Goal: Task Accomplishment & Management: Manage account settings

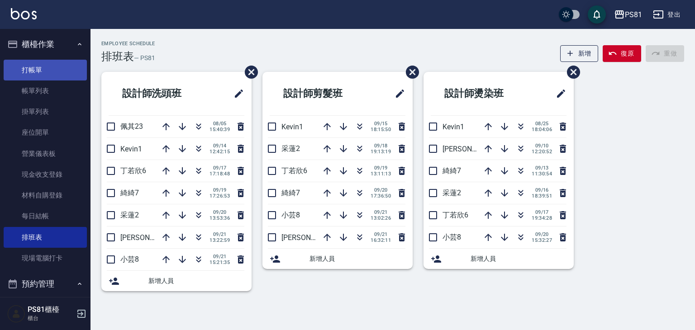
click at [58, 73] on link "打帳單" at bounding box center [45, 70] width 83 height 21
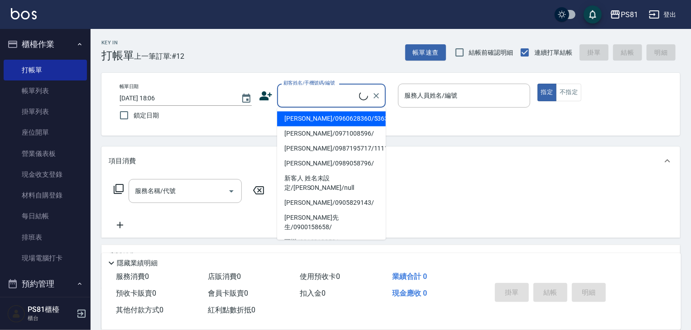
click at [319, 92] on input "顧客姓名/手機號碼/編號" at bounding box center [320, 96] width 78 height 16
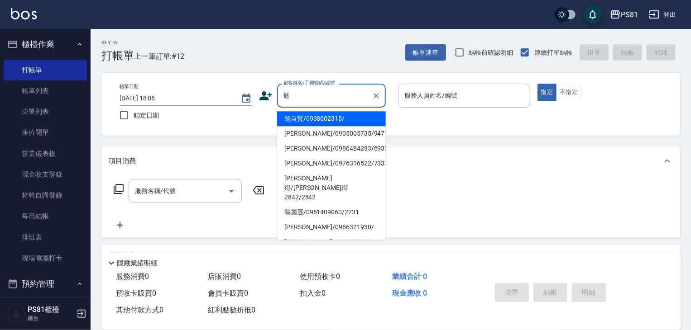
click at [334, 119] on li "翁自賢/0938602315/" at bounding box center [331, 118] width 109 height 15
type input "翁自賢/0938602315/"
type input "小芸-8"
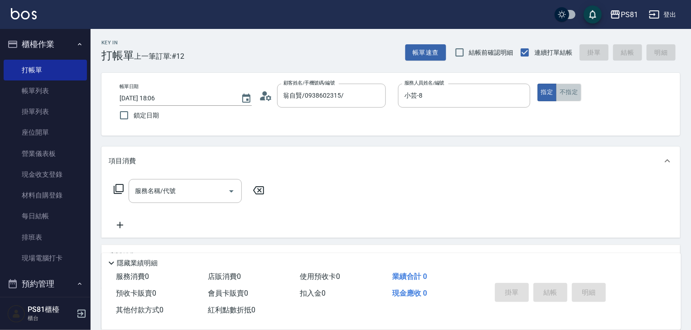
drag, startPoint x: 576, startPoint y: 93, endPoint x: 471, endPoint y: 109, distance: 106.7
click at [576, 92] on button "不指定" at bounding box center [568, 93] width 25 height 18
click at [154, 204] on div "服務名稱/代號 服務名稱/代號" at bounding box center [189, 205] width 161 height 52
click at [156, 200] on div "服務名稱/代號" at bounding box center [185, 191] width 113 height 24
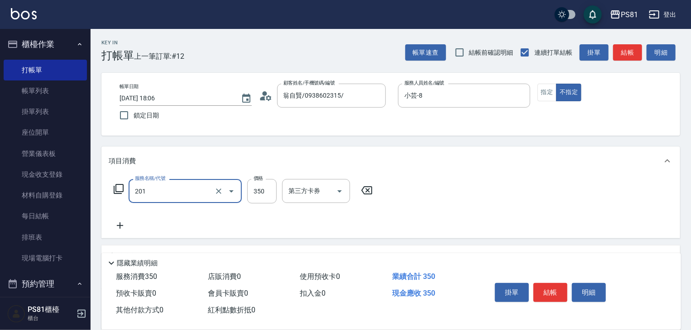
type input "洗剪350(201)"
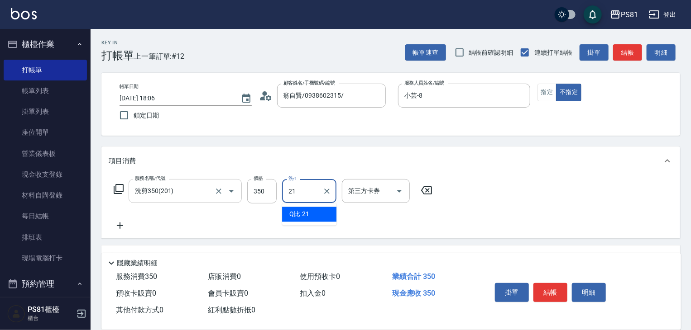
type input "Q比-21"
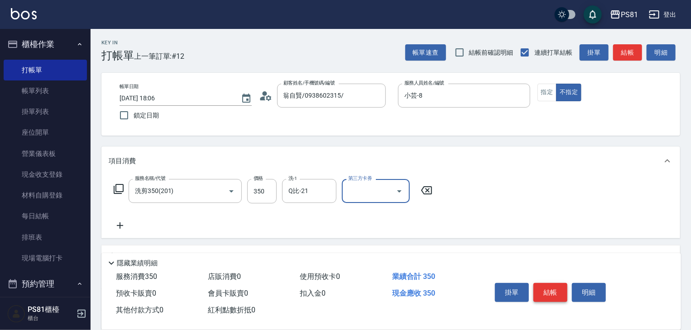
click at [548, 283] on button "結帳" at bounding box center [550, 292] width 34 height 19
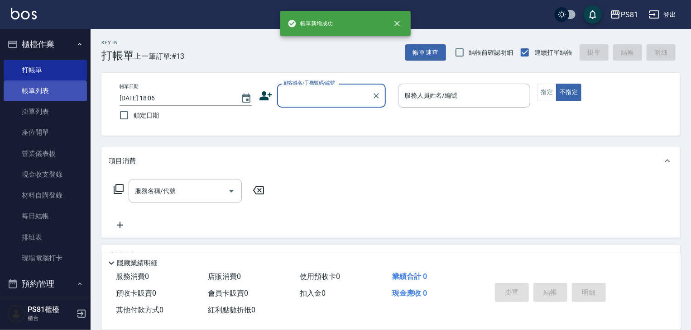
drag, startPoint x: 31, startPoint y: 96, endPoint x: 60, endPoint y: 98, distance: 29.1
click at [31, 96] on link "帳單列表" at bounding box center [45, 91] width 83 height 21
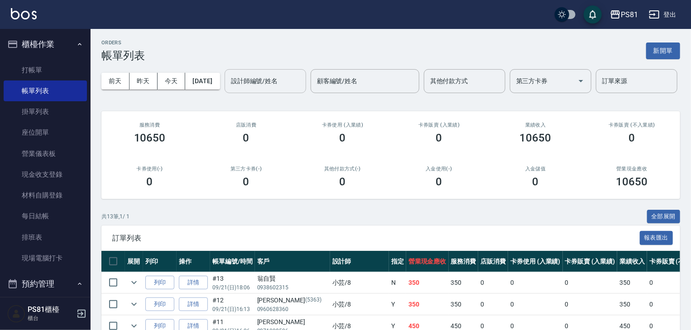
click at [224, 93] on div "設計師編號/姓名" at bounding box center [264, 81] width 81 height 24
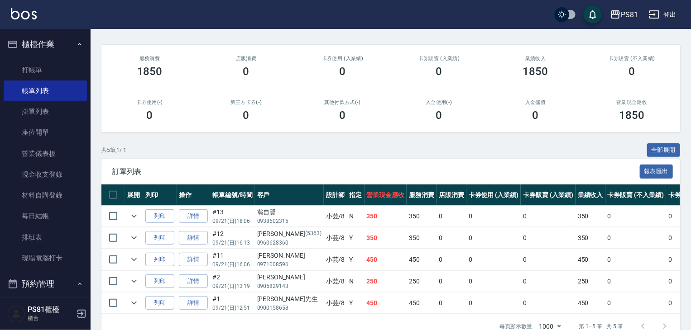
scroll to position [120, 0]
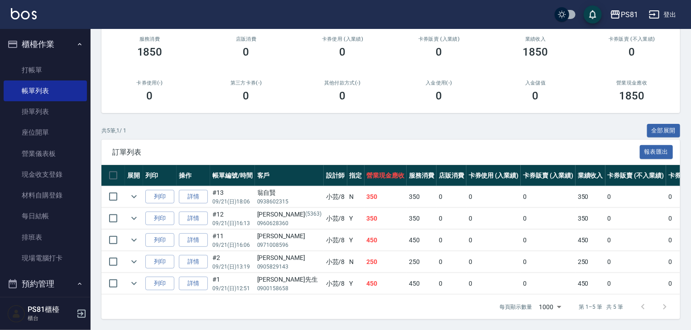
type input "小芸-8"
drag, startPoint x: 334, startPoint y: 212, endPoint x: 352, endPoint y: 212, distance: 18.6
click at [351, 212] on tr "列印 詳情 #12 09/21 (日) 16:13 [PERSON_NAME][PHONE_NUMBER] 小芸 /8 Y 350 350 0 0 0 350…" at bounding box center [490, 218] width 778 height 21
drag, startPoint x: 335, startPoint y: 234, endPoint x: 350, endPoint y: 237, distance: 14.7
click at [364, 237] on td "450" at bounding box center [385, 240] width 43 height 21
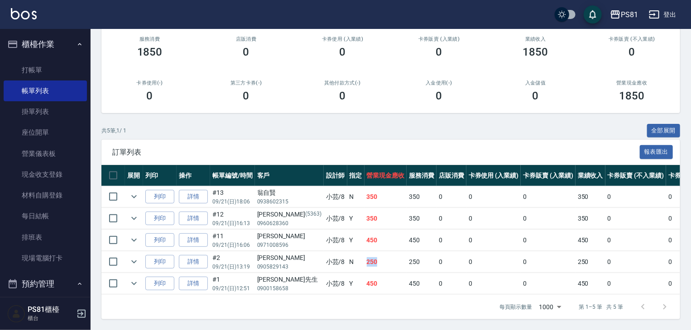
drag, startPoint x: 337, startPoint y: 257, endPoint x: 362, endPoint y: 252, distance: 25.7
click at [364, 252] on td "250" at bounding box center [385, 262] width 43 height 21
click at [136, 257] on icon "expand row" at bounding box center [134, 262] width 11 height 11
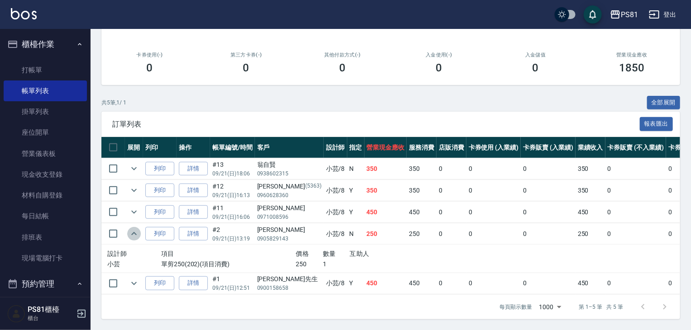
click at [136, 235] on icon "expand row" at bounding box center [133, 233] width 5 height 3
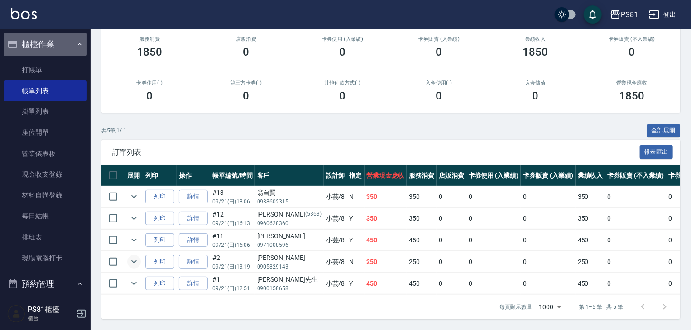
click at [56, 48] on button "櫃檯作業" at bounding box center [45, 45] width 83 height 24
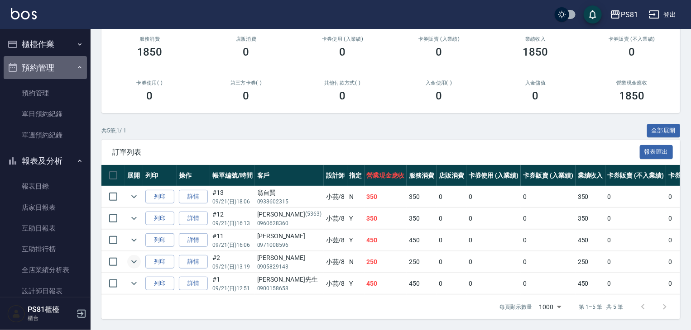
click at [62, 66] on button "預約管理" at bounding box center [45, 68] width 83 height 24
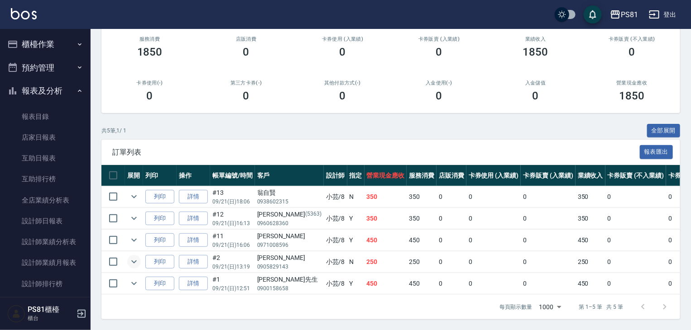
click at [71, 95] on button "報表及分析" at bounding box center [45, 91] width 83 height 24
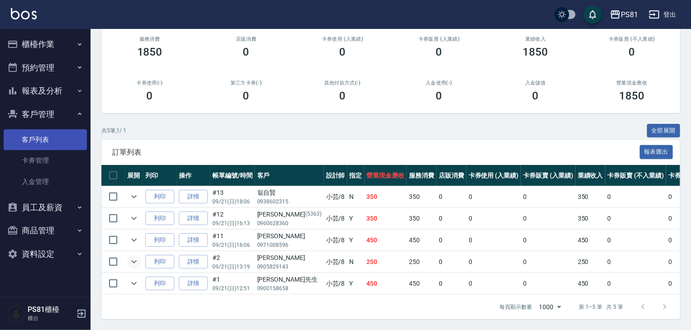
click at [55, 146] on link "客戶列表" at bounding box center [45, 139] width 83 height 21
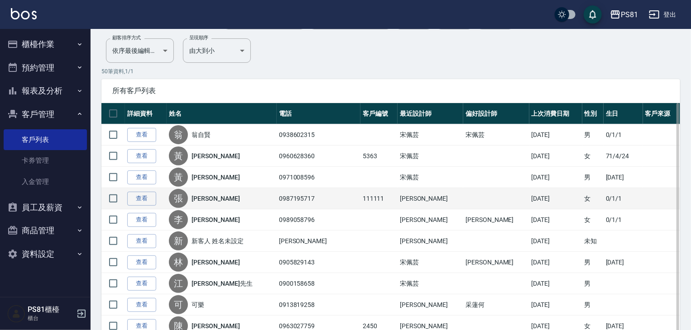
scroll to position [91, 0]
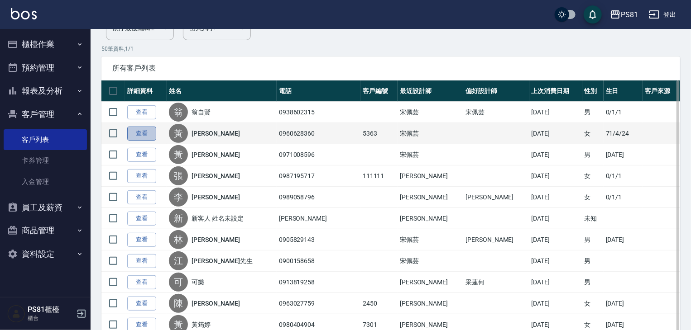
click at [148, 137] on link "查看" at bounding box center [141, 134] width 29 height 14
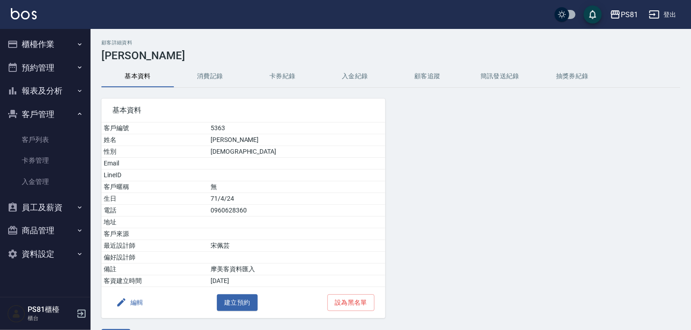
click at [193, 82] on button "消費記錄" at bounding box center [210, 77] width 72 height 22
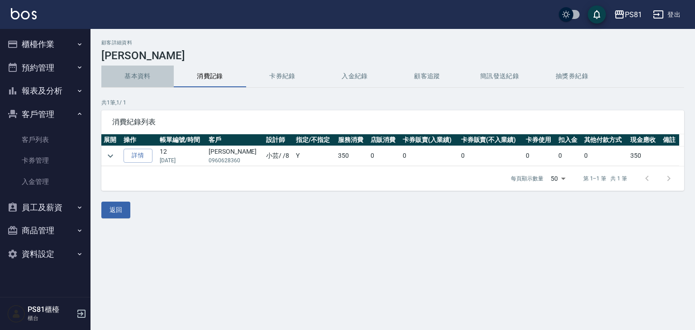
click at [147, 83] on button "基本資料" at bounding box center [137, 77] width 72 height 22
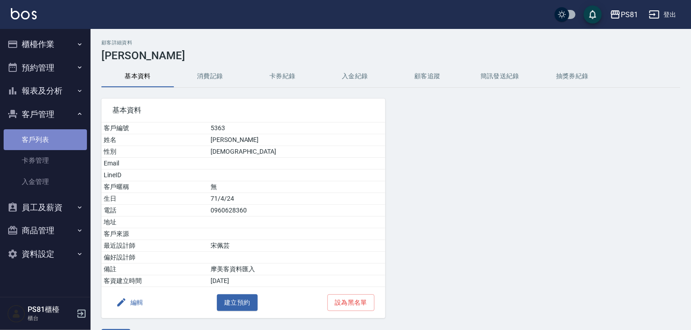
click at [55, 138] on link "客戶列表" at bounding box center [45, 139] width 83 height 21
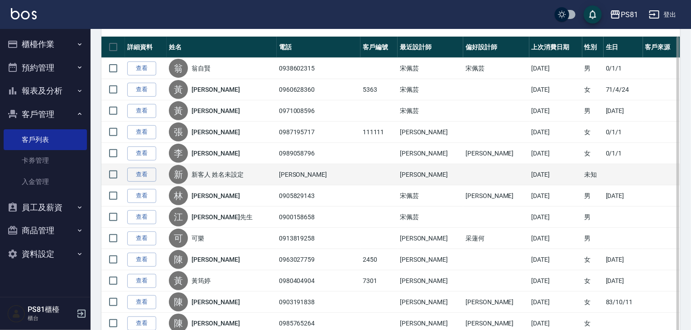
scroll to position [136, 0]
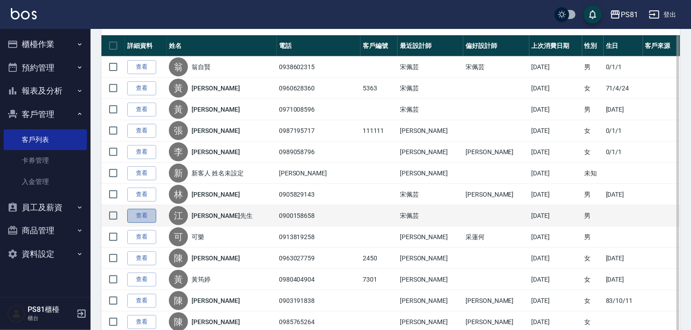
click at [149, 216] on link "查看" at bounding box center [141, 216] width 29 height 14
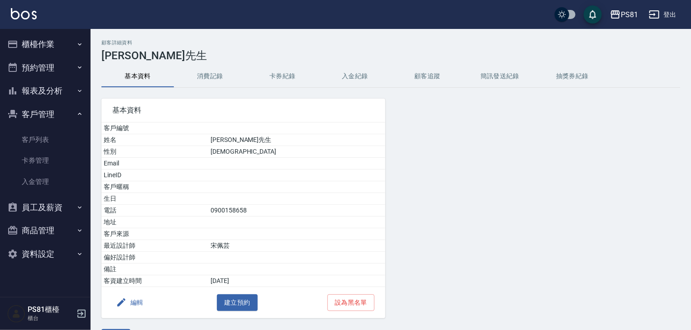
drag, startPoint x: 210, startPoint y: 90, endPoint x: 219, endPoint y: 76, distance: 15.9
click at [215, 84] on div "顧客詳細資料 [PERSON_NAME]先生 基本資料 消費記錄 卡券紀錄 入金紀錄 顧客追蹤 簡訊發送紀錄 抽獎券紀錄 基本資料 客戶編號 姓名 江先生 性…" at bounding box center [391, 193] width 600 height 306
click at [219, 76] on button "消費記錄" at bounding box center [210, 77] width 72 height 22
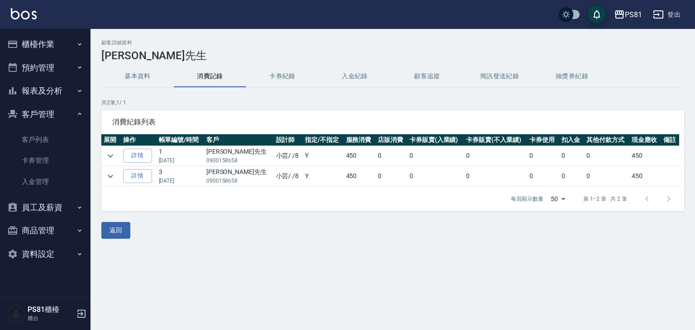
drag, startPoint x: 319, startPoint y: 172, endPoint x: 328, endPoint y: 175, distance: 9.2
click at [319, 172] on td "Y" at bounding box center [323, 177] width 41 height 20
drag, startPoint x: 163, startPoint y: 179, endPoint x: 187, endPoint y: 183, distance: 24.4
click at [187, 183] on p "[DATE]" at bounding box center [180, 181] width 43 height 8
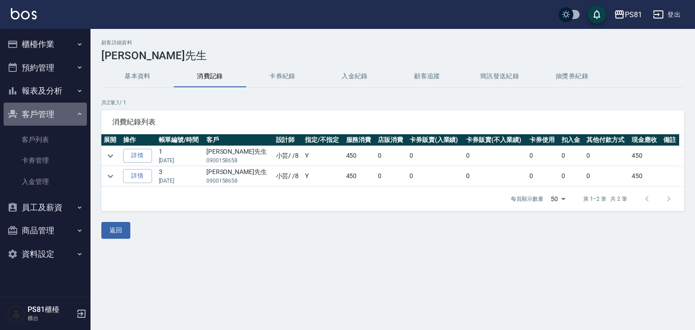
click at [44, 119] on button "客戶管理" at bounding box center [45, 115] width 83 height 24
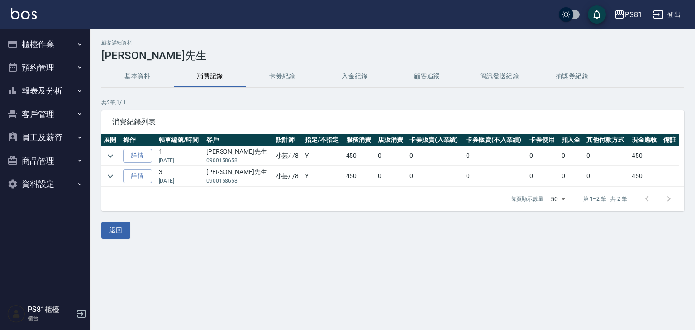
click at [55, 43] on button "櫃檯作業" at bounding box center [45, 45] width 83 height 24
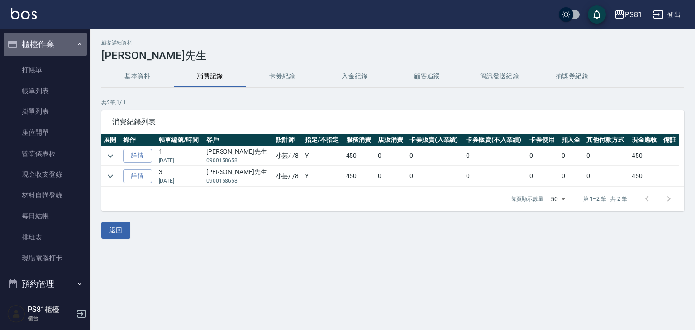
click at [49, 50] on button "櫃檯作業" at bounding box center [45, 45] width 83 height 24
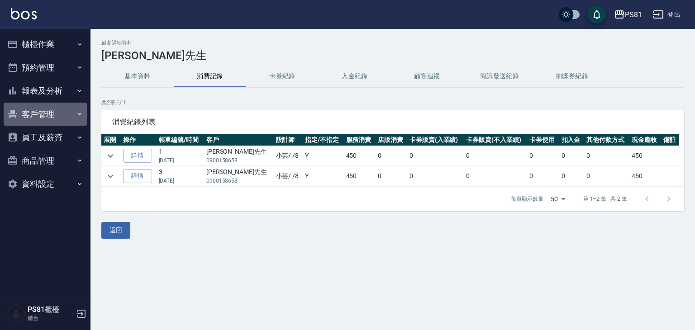
click at [55, 114] on button "客戶管理" at bounding box center [45, 115] width 83 height 24
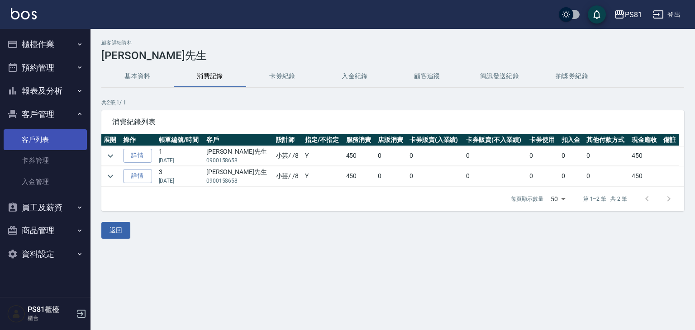
click at [54, 139] on link "客戶列表" at bounding box center [45, 139] width 83 height 21
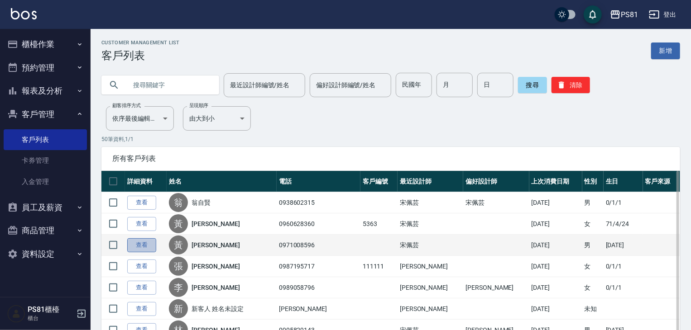
click at [150, 243] on link "查看" at bounding box center [141, 245] width 29 height 14
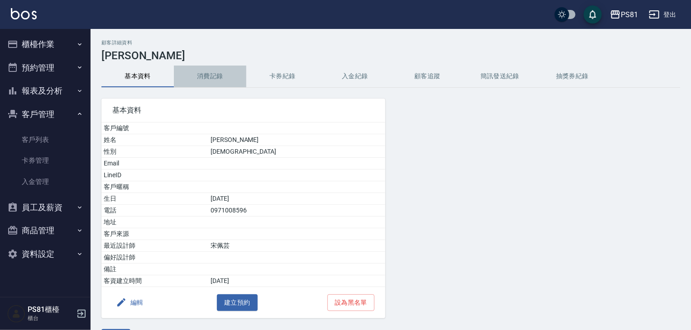
click at [223, 70] on button "消費記錄" at bounding box center [210, 77] width 72 height 22
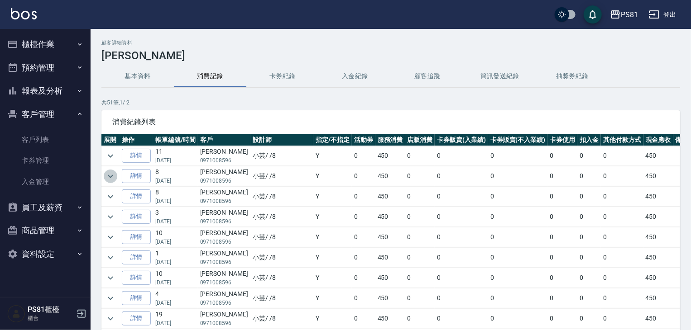
click at [105, 178] on icon "expand row" at bounding box center [110, 176] width 11 height 11
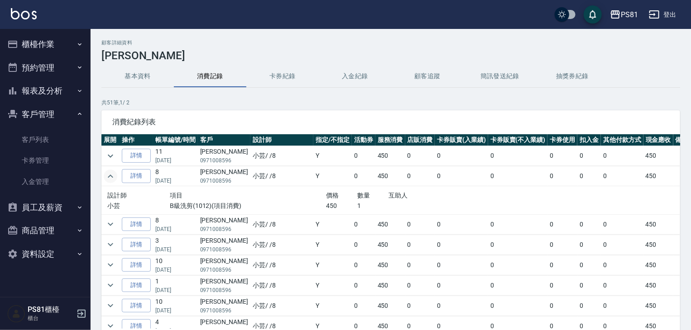
click at [105, 178] on icon "expand row" at bounding box center [110, 176] width 11 height 11
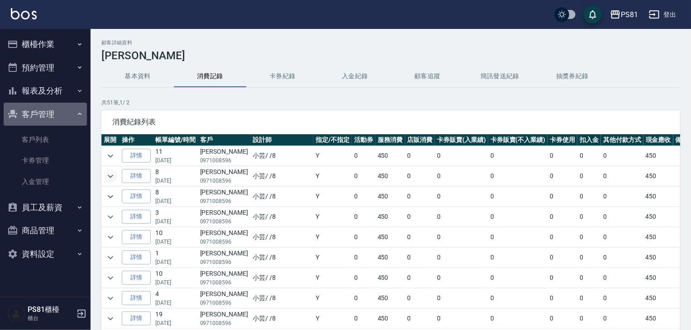
click at [50, 113] on button "客戶管理" at bounding box center [45, 115] width 83 height 24
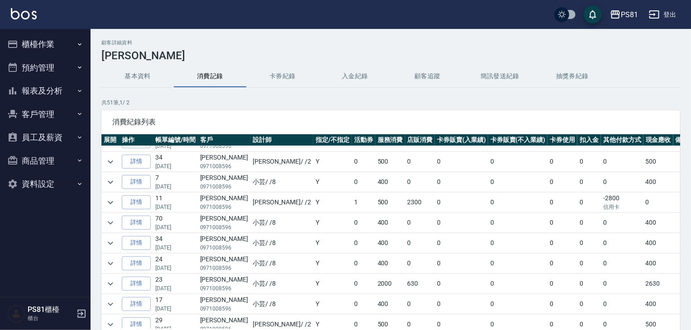
scroll to position [362, 0]
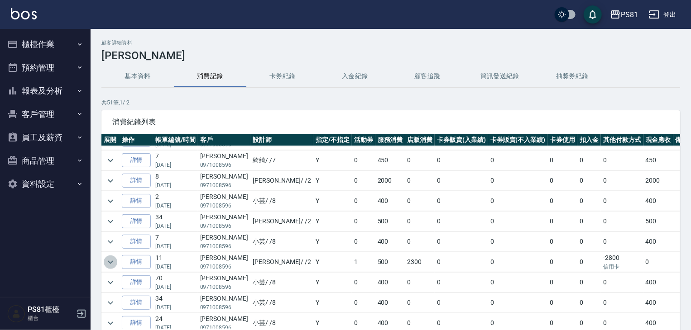
click at [112, 261] on icon "expand row" at bounding box center [110, 262] width 5 height 3
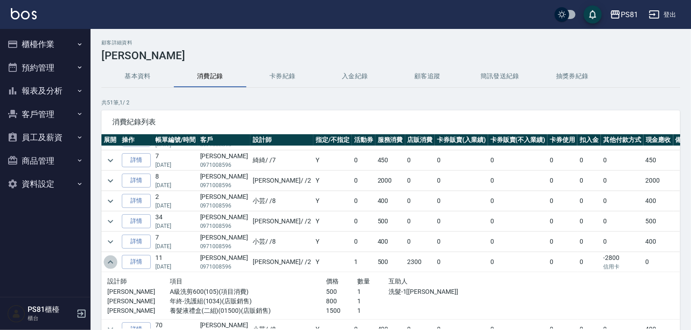
click at [114, 257] on icon "expand row" at bounding box center [110, 262] width 11 height 11
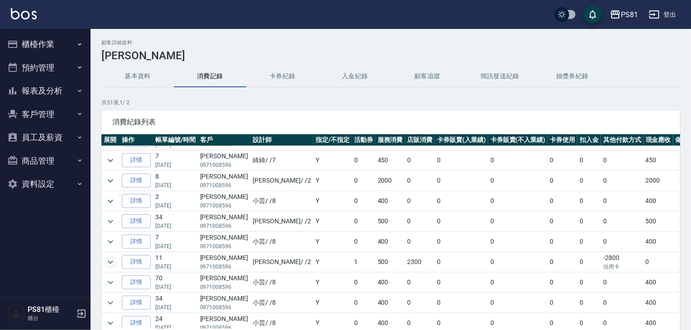
click at [114, 257] on icon "expand row" at bounding box center [110, 262] width 11 height 11
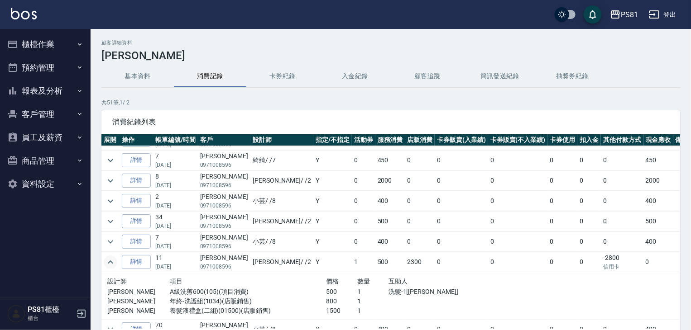
click at [114, 257] on icon "expand row" at bounding box center [110, 262] width 11 height 11
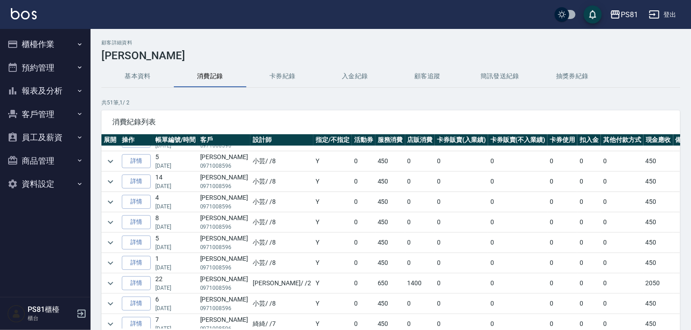
scroll to position [226, 0]
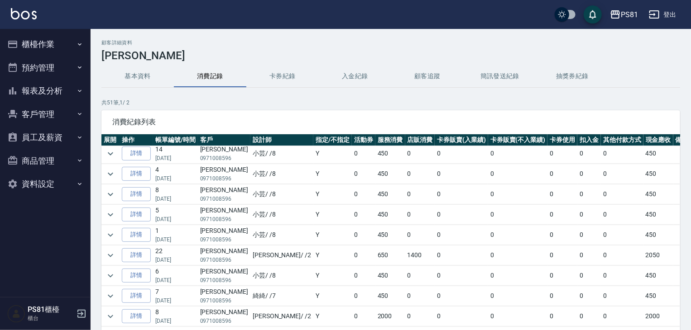
drag, startPoint x: 174, startPoint y: 234, endPoint x: 190, endPoint y: 234, distance: 15.8
click at [190, 236] on p "[DATE]" at bounding box center [175, 240] width 40 height 8
click at [191, 236] on p "[DATE]" at bounding box center [175, 240] width 40 height 8
click at [113, 254] on icon "expand row" at bounding box center [110, 255] width 11 height 11
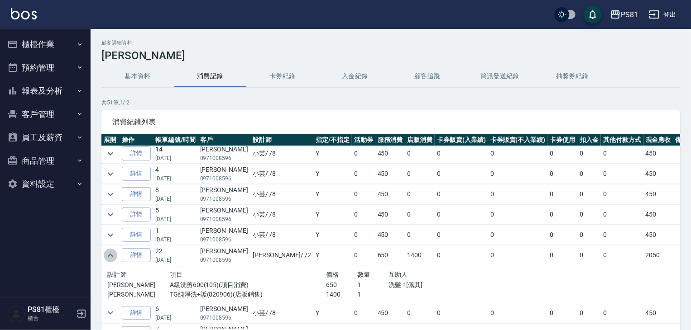
click at [109, 252] on icon "expand row" at bounding box center [110, 255] width 11 height 11
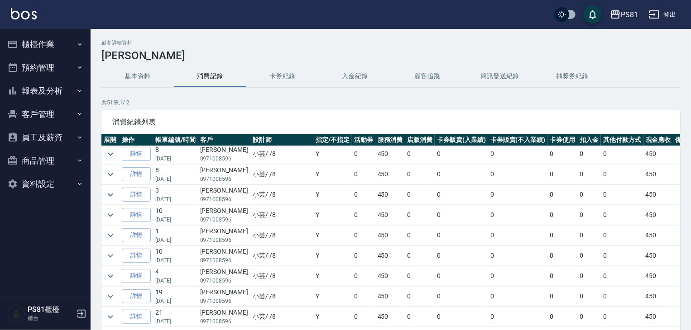
scroll to position [0, 0]
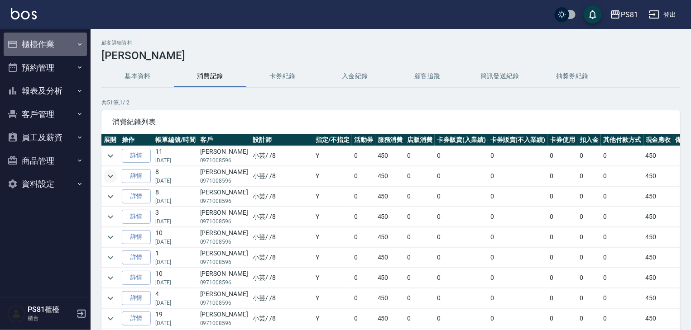
click at [43, 41] on button "櫃檯作業" at bounding box center [45, 45] width 83 height 24
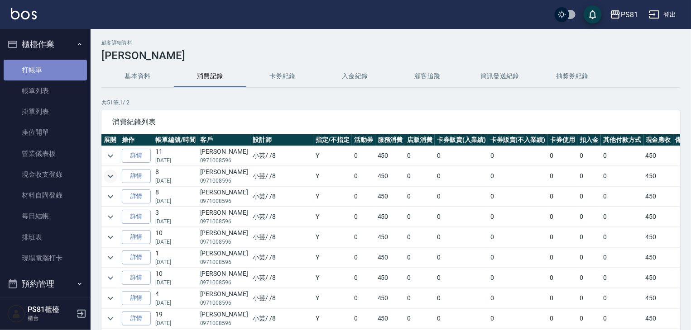
click at [47, 72] on link "打帳單" at bounding box center [45, 70] width 83 height 21
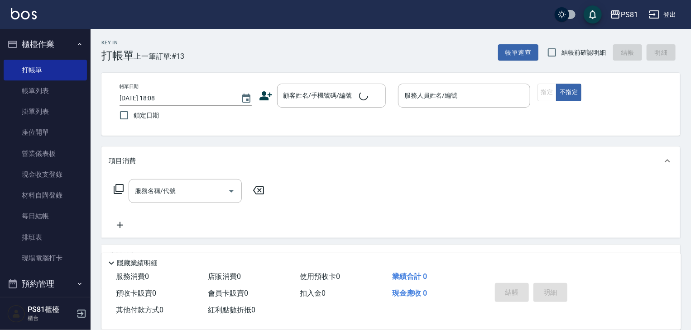
click at [143, 47] on div "Key In 打帳單 上一筆訂單:#13" at bounding box center [138, 45] width 94 height 33
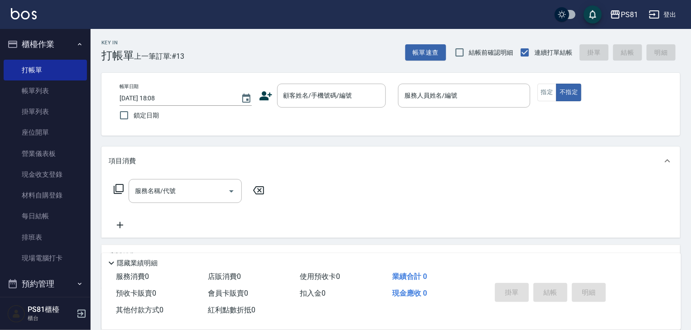
click at [48, 50] on button "櫃檯作業" at bounding box center [45, 45] width 83 height 24
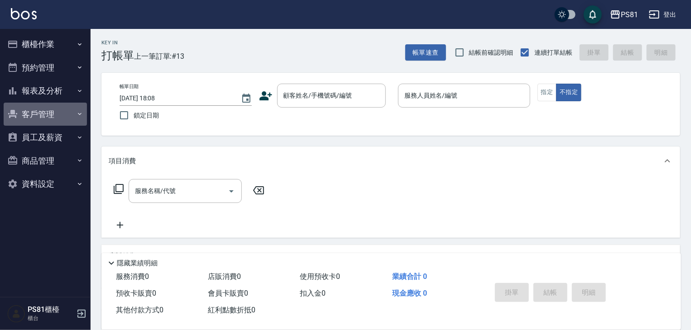
click at [52, 118] on button "客戶管理" at bounding box center [45, 115] width 83 height 24
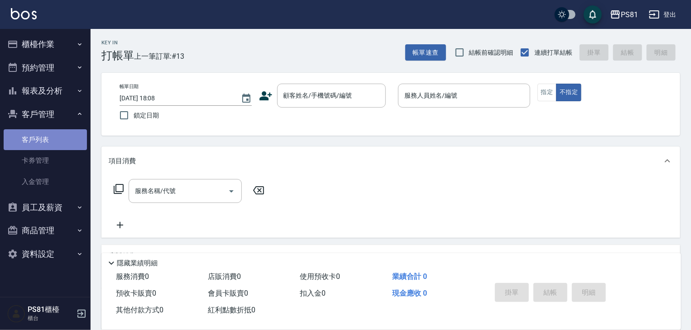
click at [67, 143] on link "客戶列表" at bounding box center [45, 139] width 83 height 21
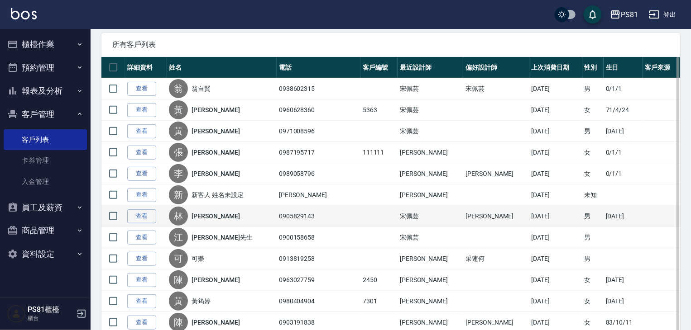
scroll to position [136, 0]
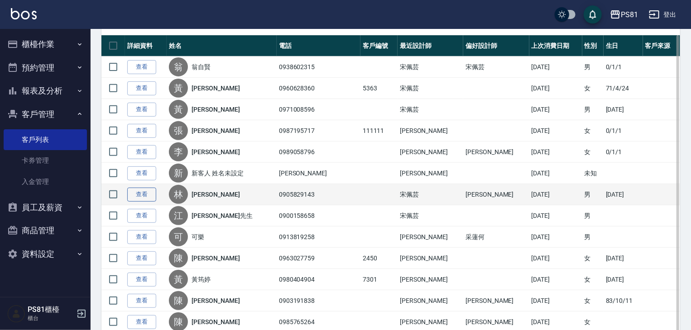
click at [140, 197] on link "查看" at bounding box center [141, 195] width 29 height 14
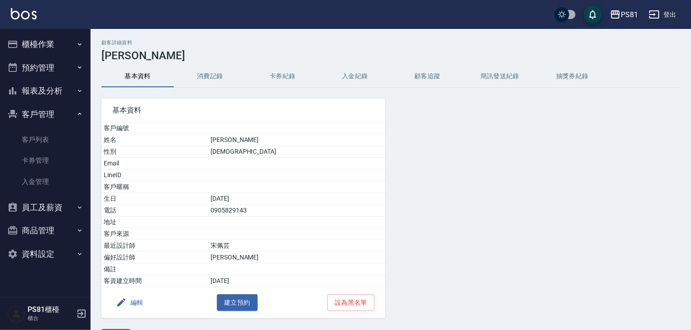
click at [210, 76] on button "消費記錄" at bounding box center [210, 77] width 72 height 22
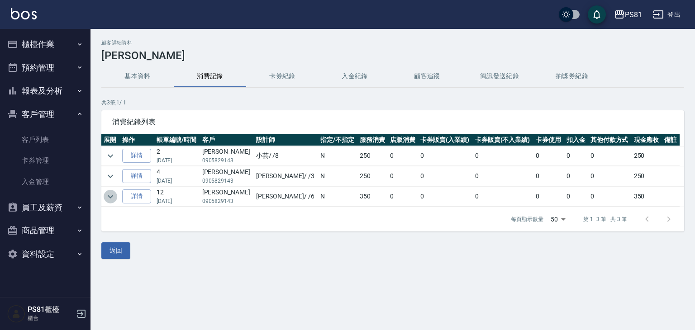
click at [110, 194] on icon "expand row" at bounding box center [110, 196] width 11 height 11
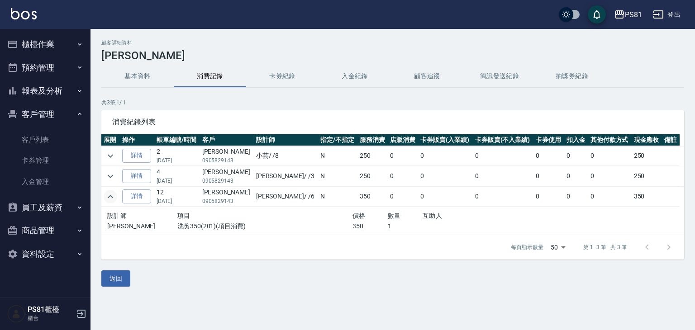
click at [110, 194] on icon "expand row" at bounding box center [110, 196] width 11 height 11
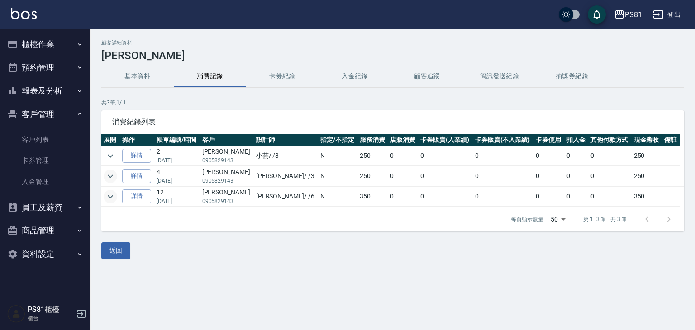
click at [109, 171] on icon "expand row" at bounding box center [110, 176] width 11 height 11
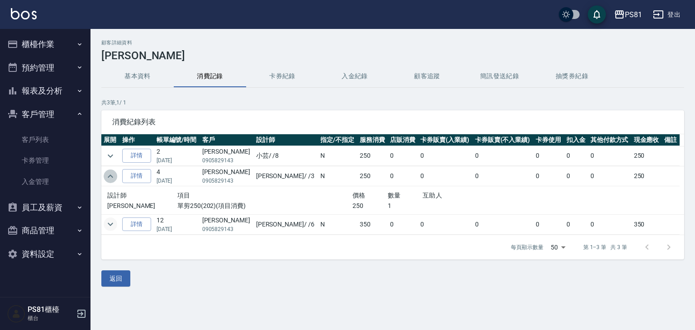
click at [107, 171] on icon "expand row" at bounding box center [110, 176] width 11 height 11
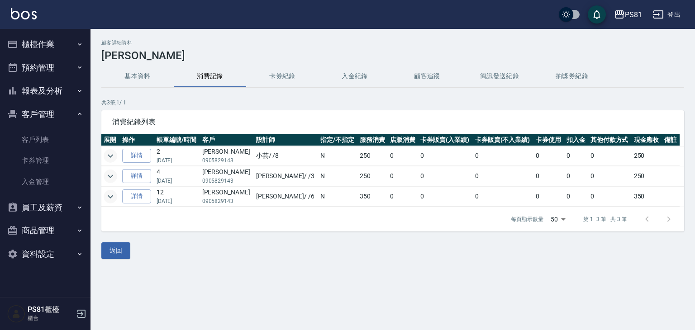
click at [105, 157] on icon "expand row" at bounding box center [110, 156] width 11 height 11
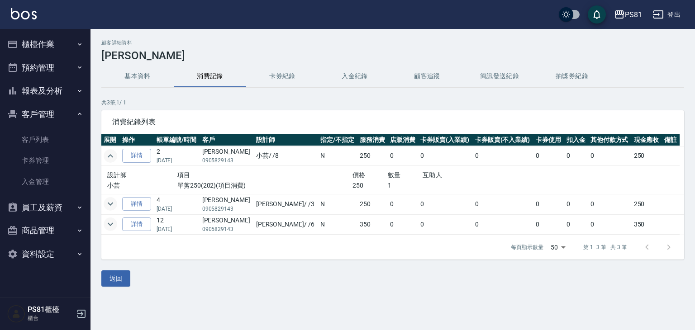
click at [107, 157] on icon "expand row" at bounding box center [110, 156] width 11 height 11
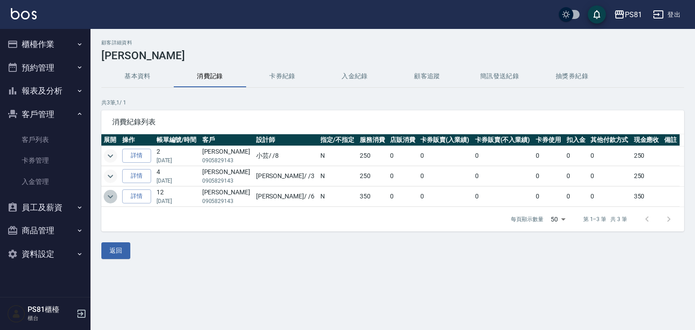
click at [109, 199] on icon "expand row" at bounding box center [110, 196] width 11 height 11
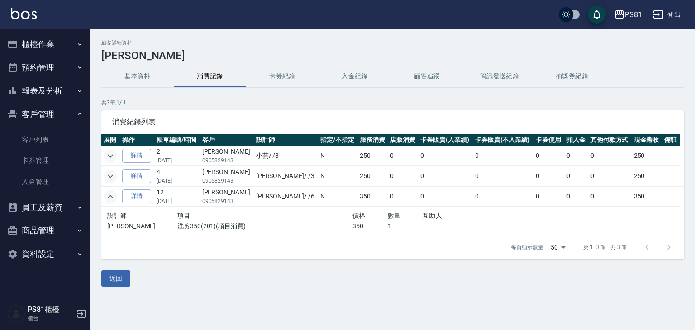
click at [109, 198] on icon "expand row" at bounding box center [110, 196] width 11 height 11
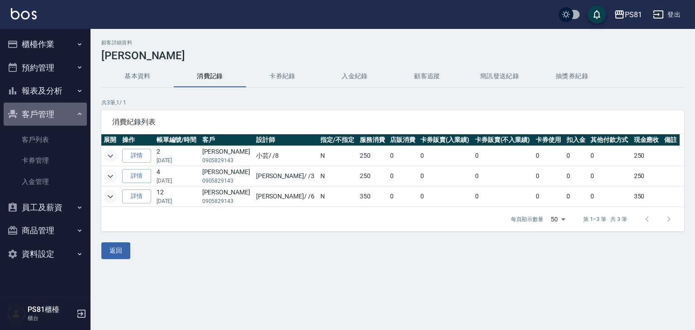
drag, startPoint x: 56, startPoint y: 119, endPoint x: 49, endPoint y: 74, distance: 45.3
click at [56, 119] on button "客戶管理" at bounding box center [45, 115] width 83 height 24
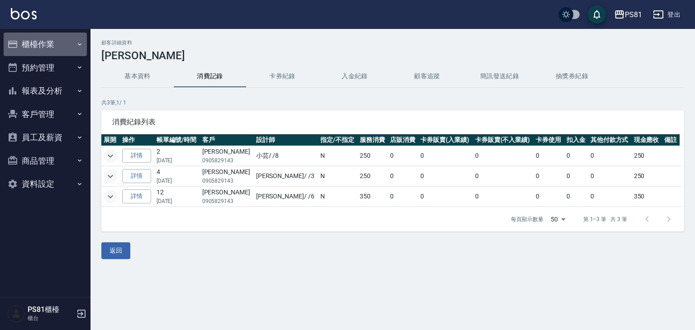
click at [51, 41] on button "櫃檯作業" at bounding box center [45, 45] width 83 height 24
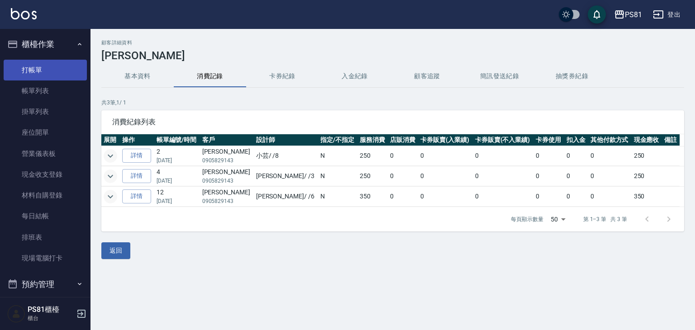
click at [56, 61] on link "打帳單" at bounding box center [45, 70] width 83 height 21
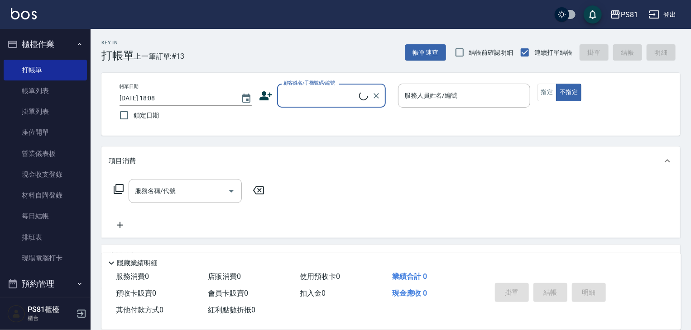
click at [177, 59] on span "上一筆訂單:#13" at bounding box center [159, 56] width 51 height 11
